Goal: Transaction & Acquisition: Subscribe to service/newsletter

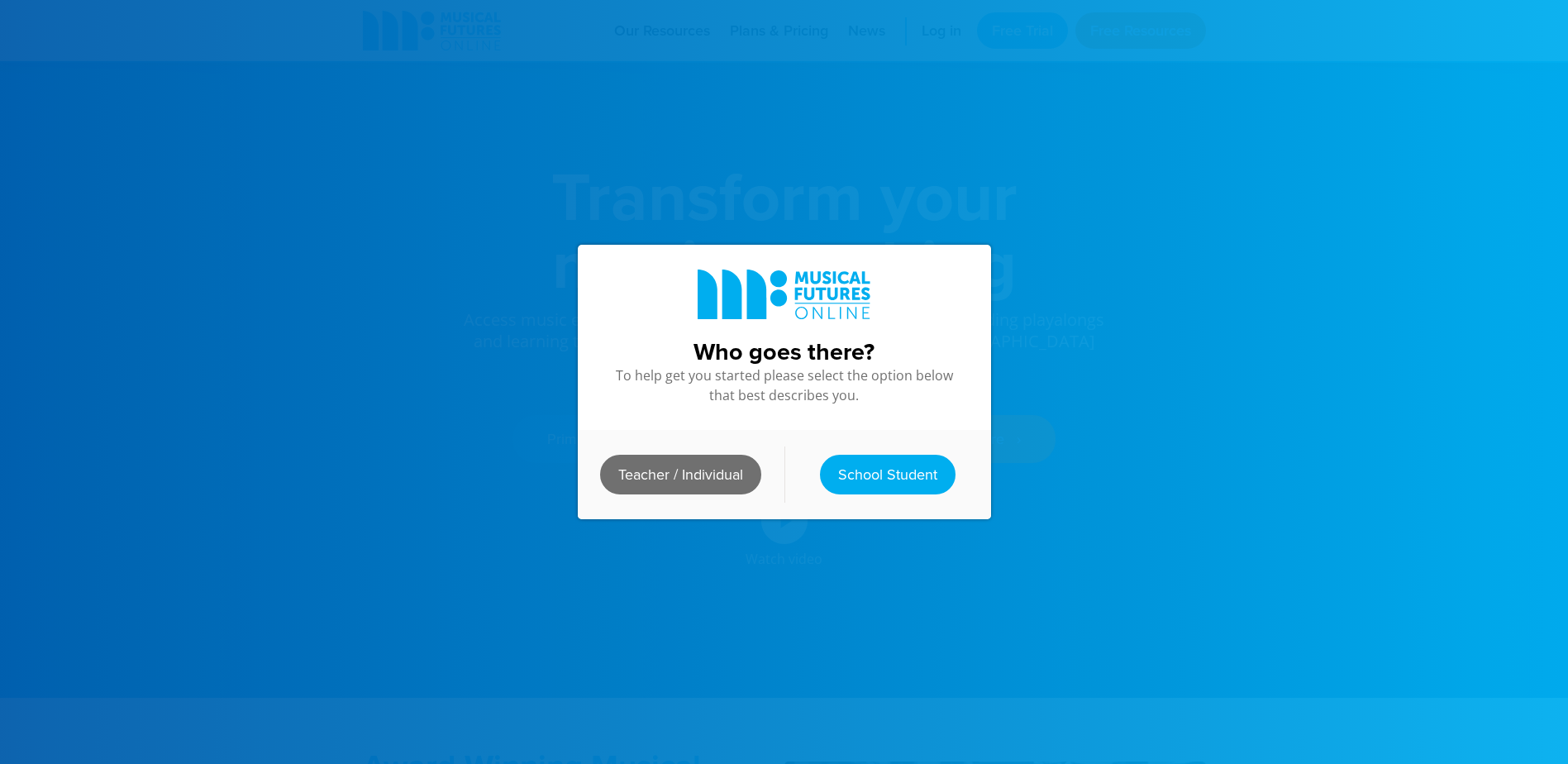
click at [715, 463] on link "Teacher / Individual" at bounding box center [680, 475] width 161 height 40
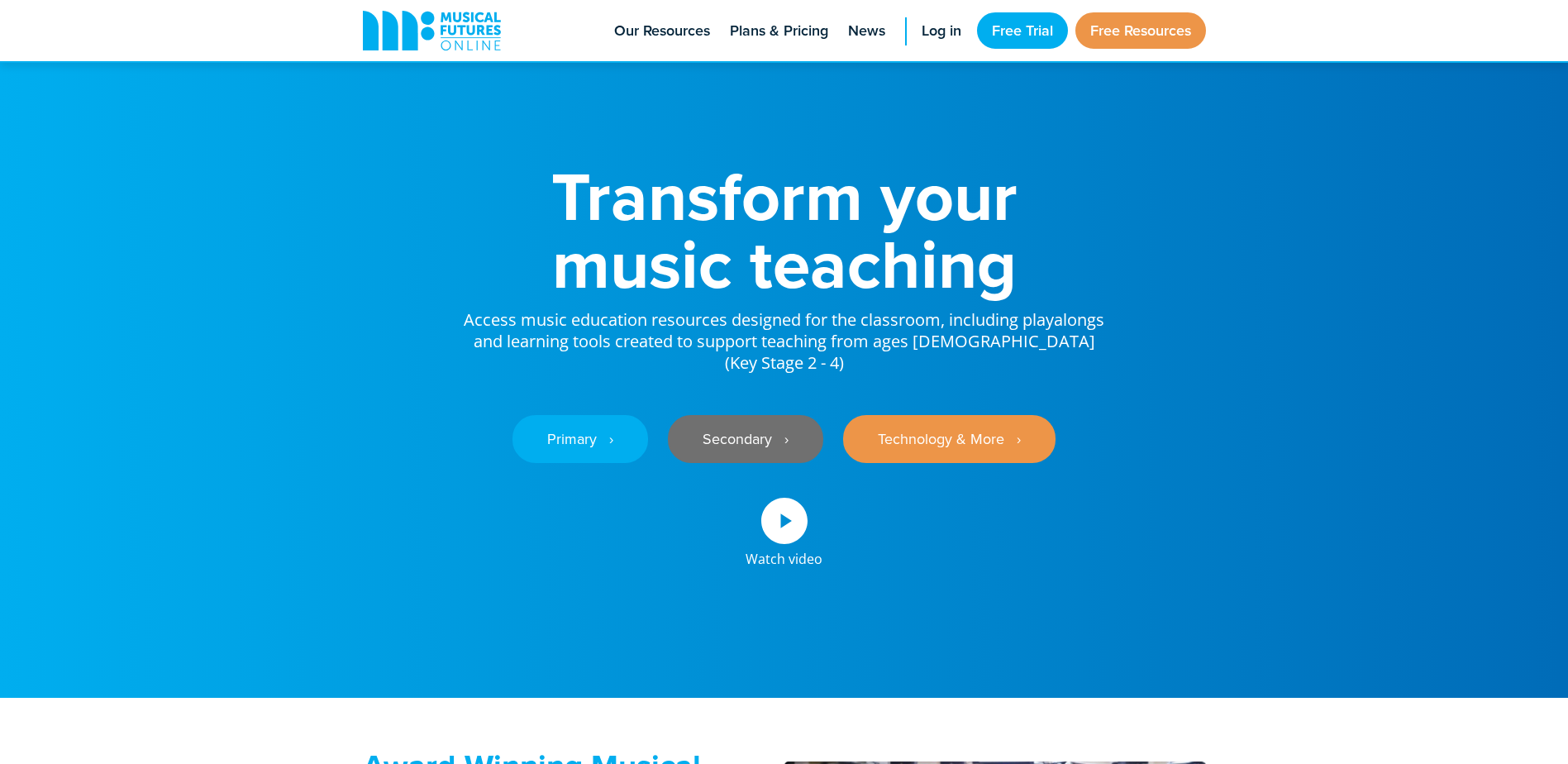
click at [748, 421] on link "Secondary ‎‏‏‎ ‎ ›" at bounding box center [746, 439] width 155 height 48
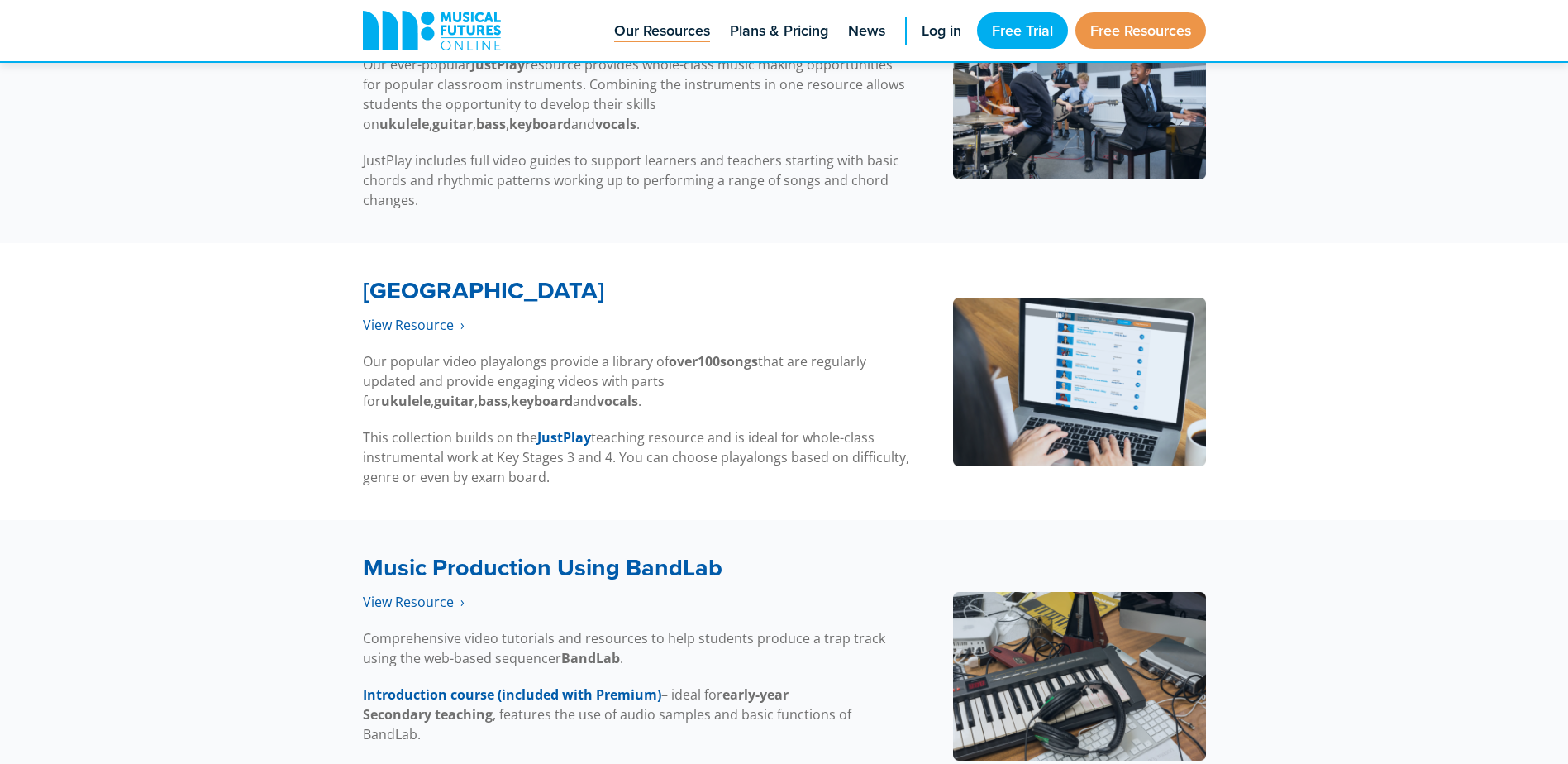
scroll to position [2943, 0]
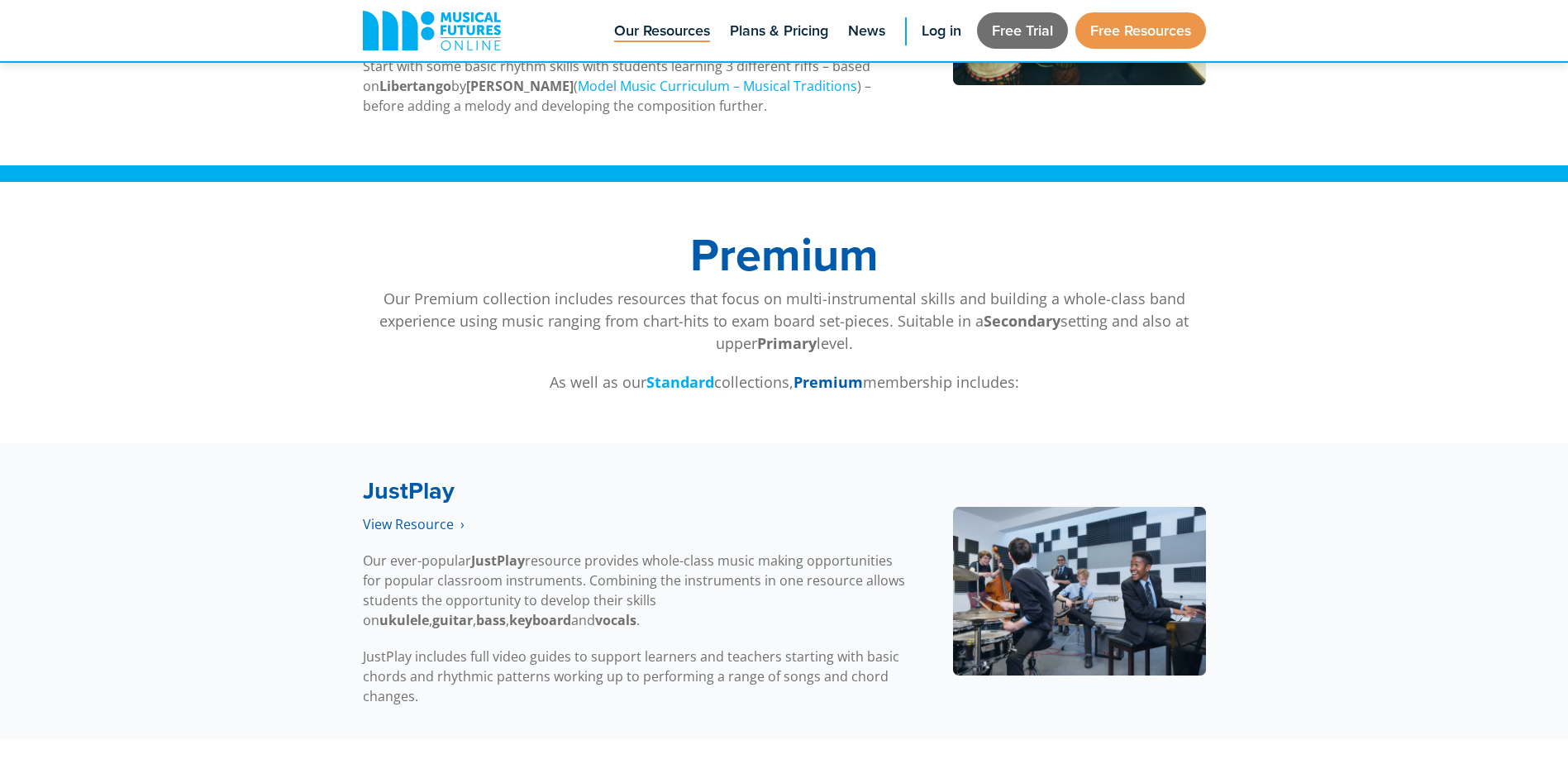
click at [1017, 19] on link "Free Trial" at bounding box center [1022, 30] width 91 height 36
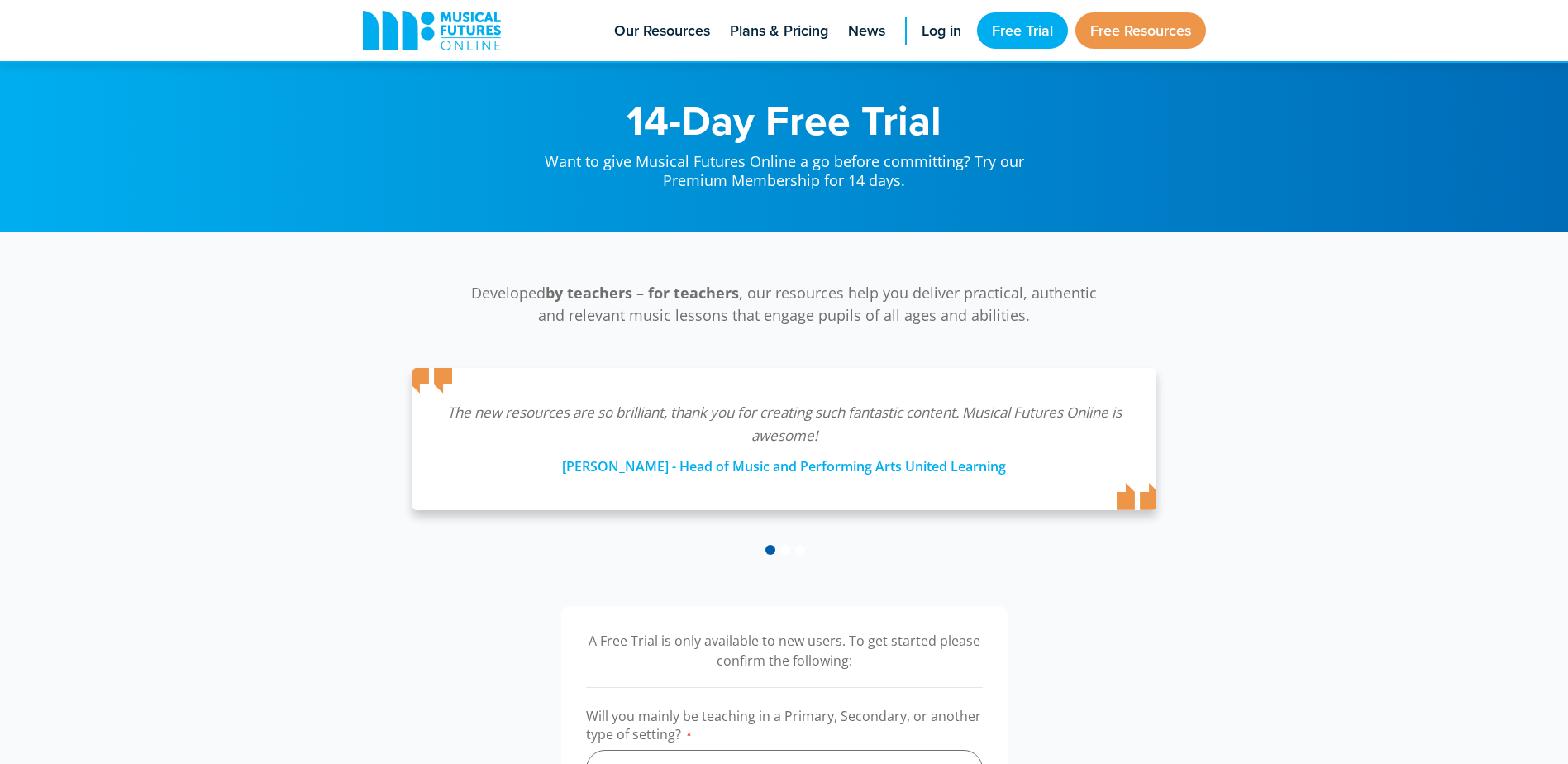
scroll to position [414, 0]
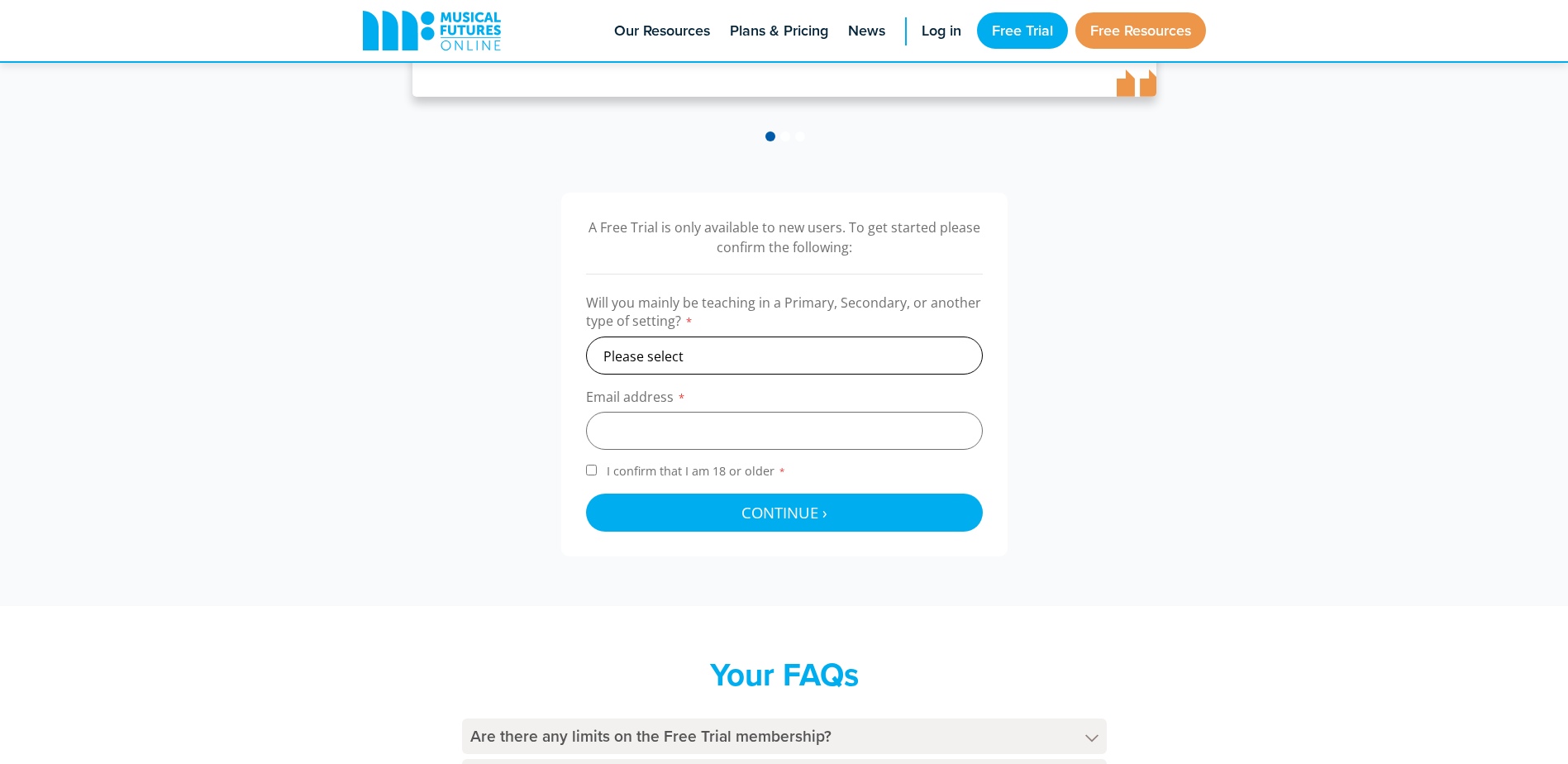
click at [807, 359] on select "Please select Primary Secondary Other" at bounding box center [785, 356] width 397 height 38
select select "secondary"
click at [586, 337] on select "Please select Primary Secondary Other" at bounding box center [785, 356] width 397 height 38
click at [728, 446] on input "email" at bounding box center [785, 431] width 397 height 38
type input "george.flood@education.wa.edu.au"
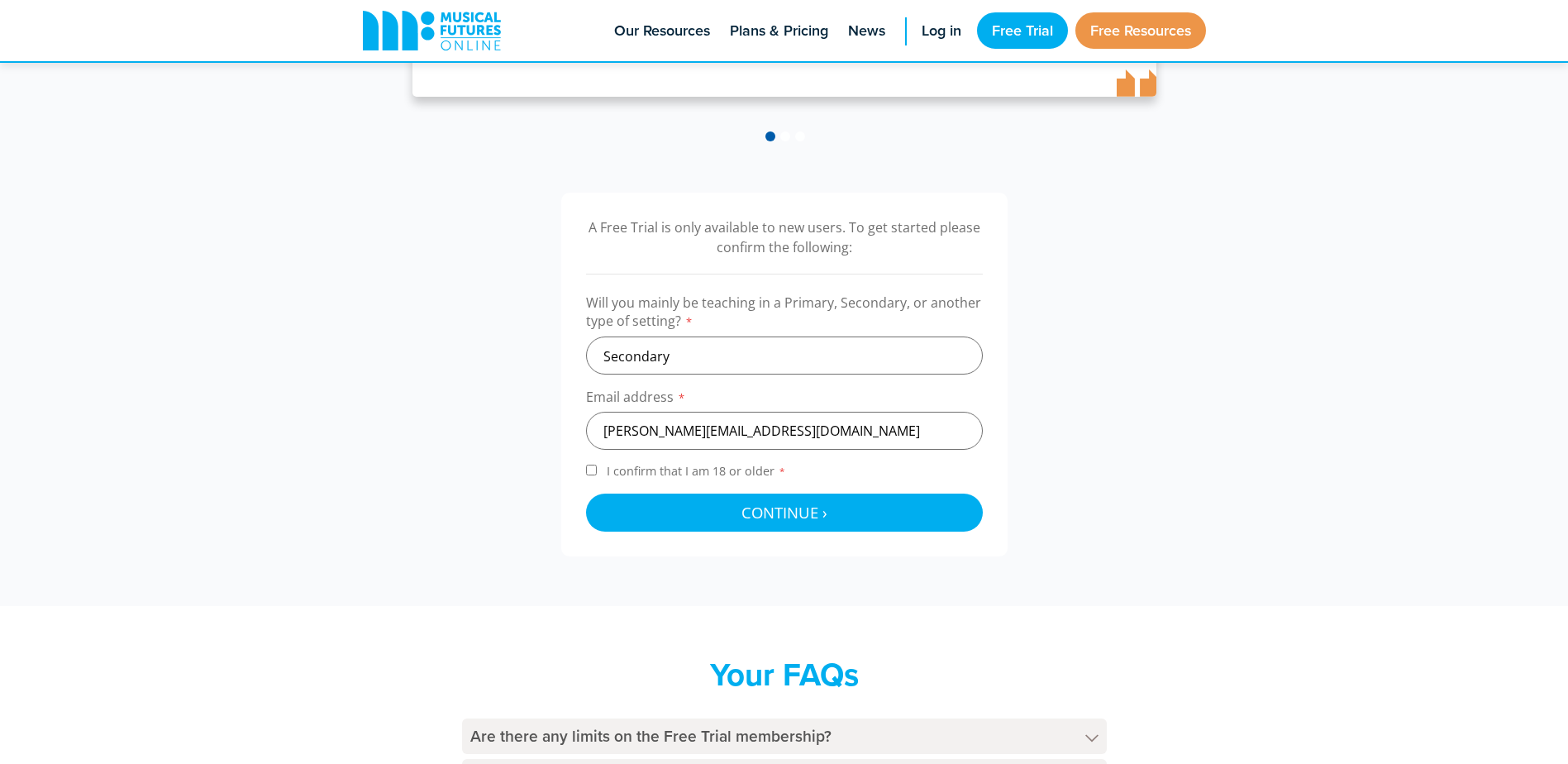
click at [588, 468] on input "I confirm that I am 18 or older *" at bounding box center [591, 470] width 10 height 10
checkbox input "true"
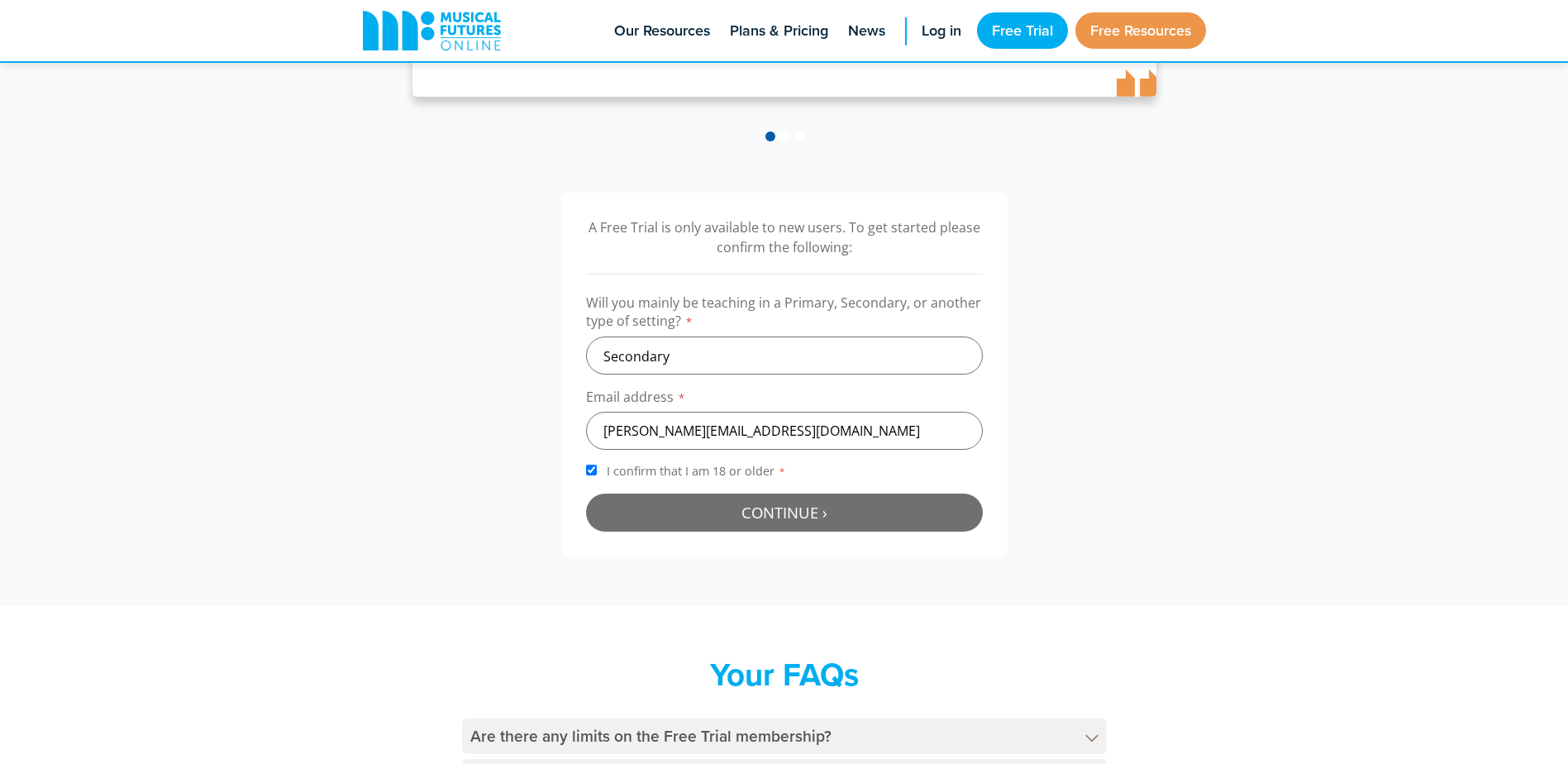
click at [780, 507] on span "Continue ›" at bounding box center [785, 512] width 86 height 21
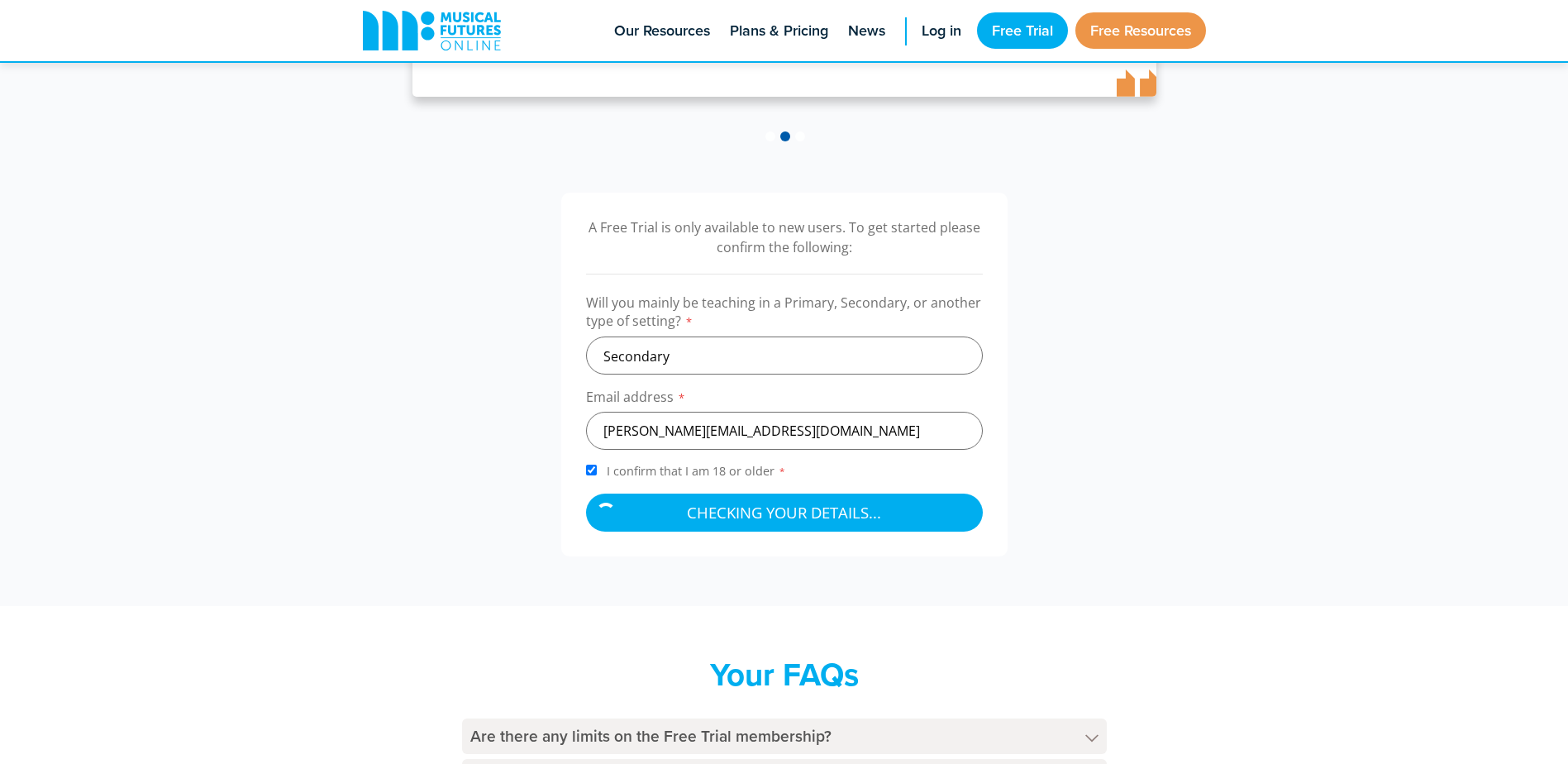
scroll to position [661, 0]
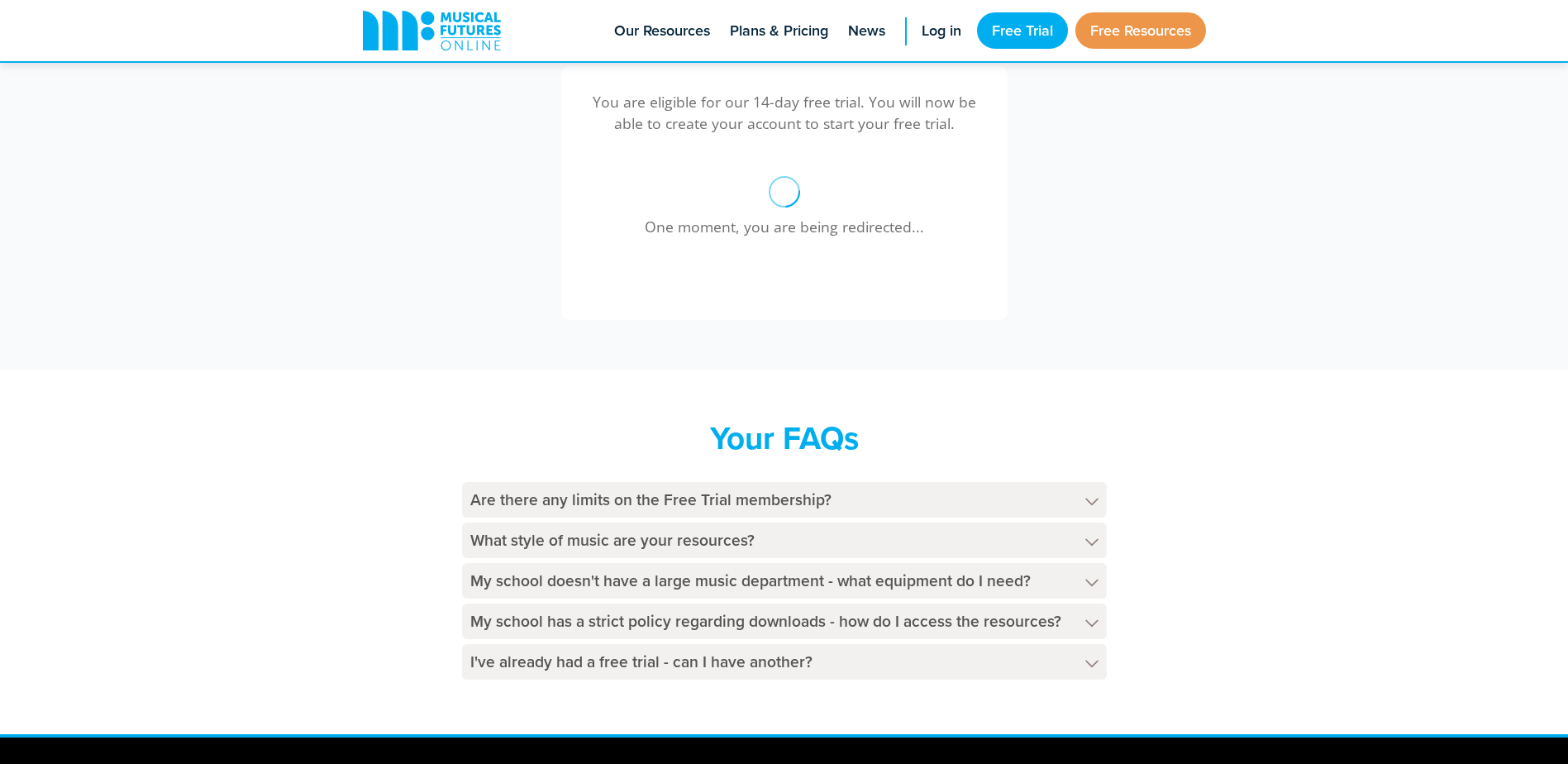
scroll to position [126, 0]
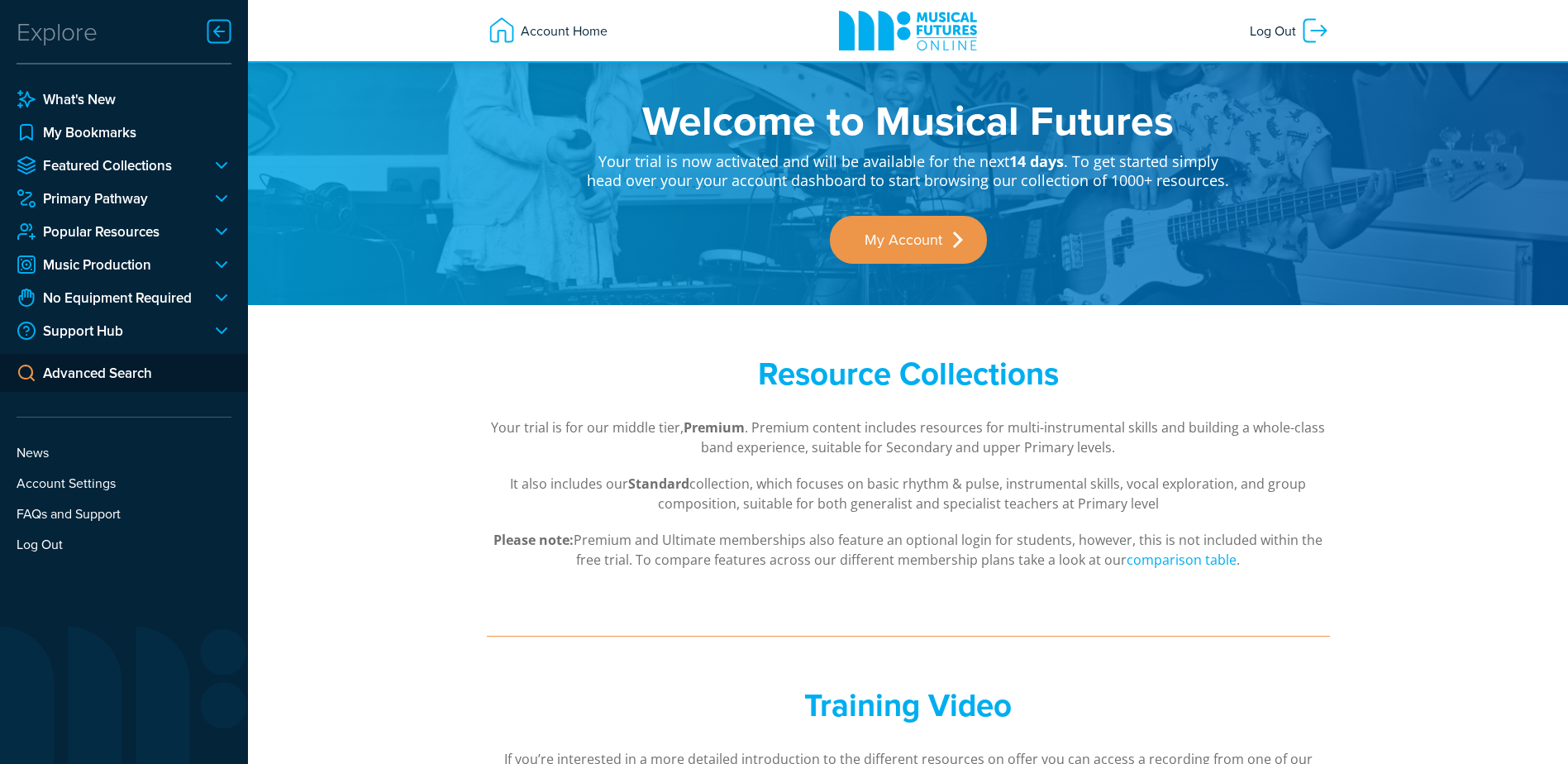
click at [221, 165] on div at bounding box center [215, 165] width 33 height 20
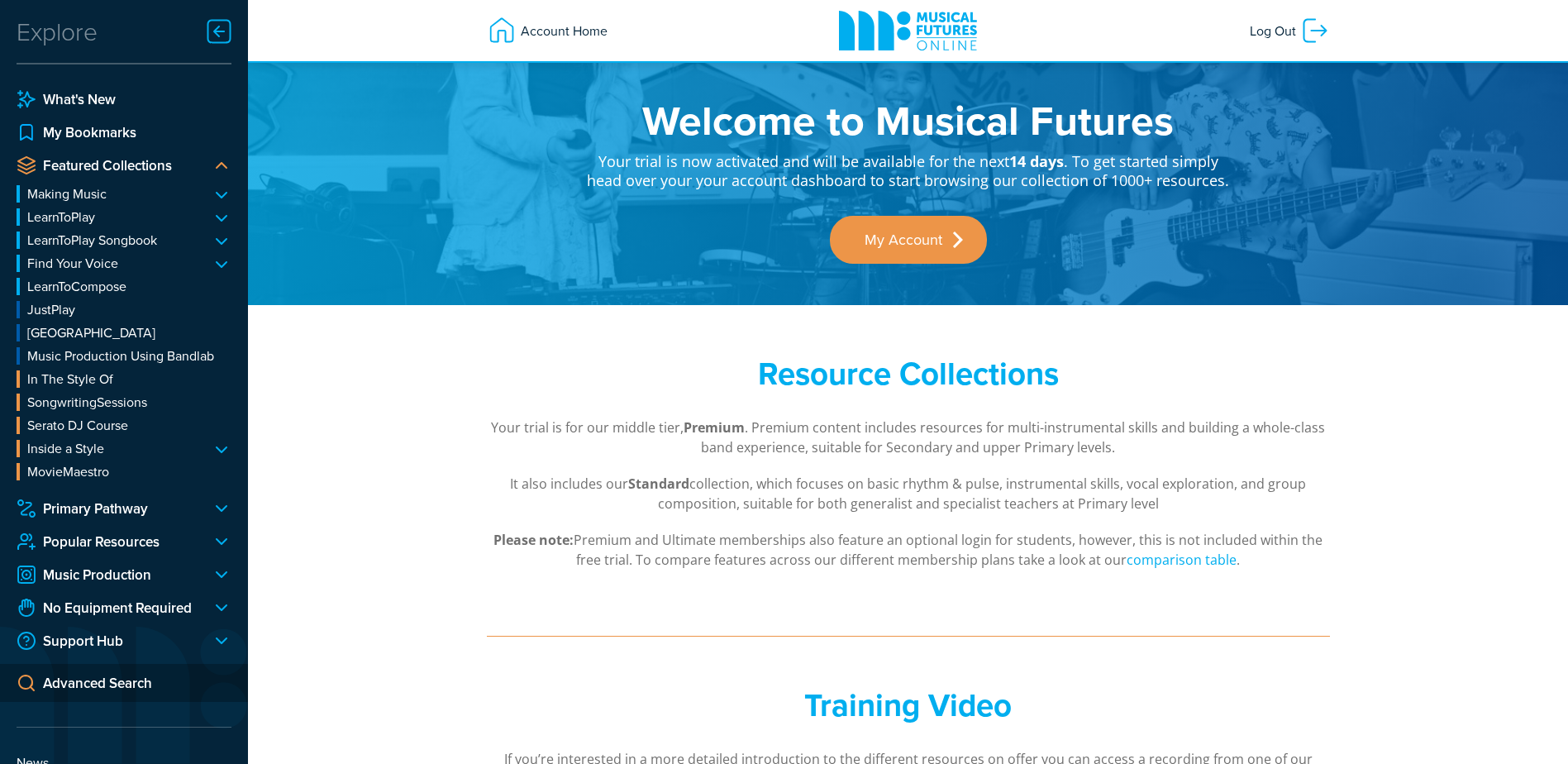
click at [219, 214] on li "LearnToPlay Ukulele Keyboard Guitar Recorder Tuned Percussion Keyboard & Tuned …" at bounding box center [123, 217] width 215 height 17
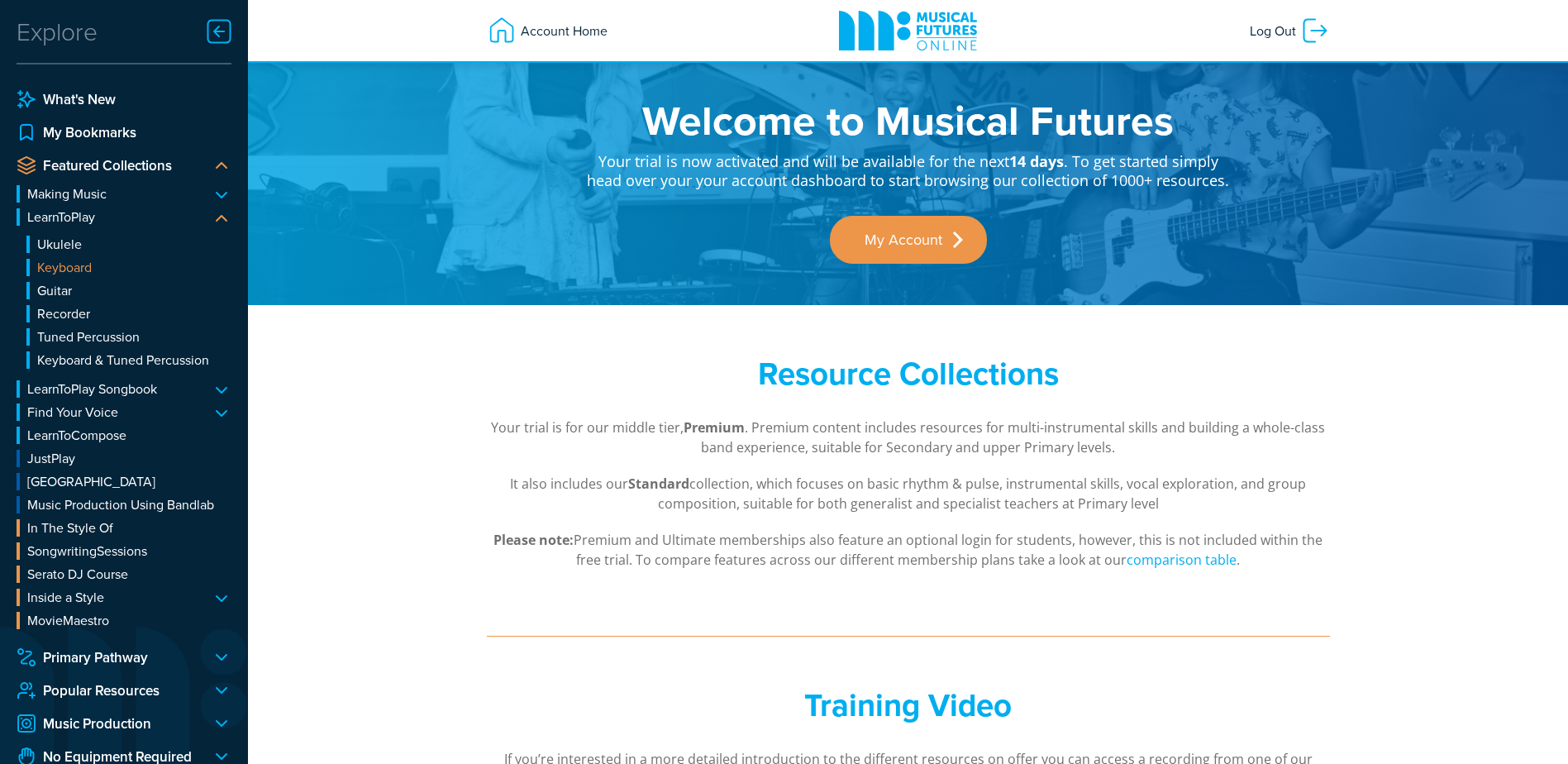
click at [71, 259] on link "Keyboard" at bounding box center [129, 268] width 205 height 17
